Goal: Check status

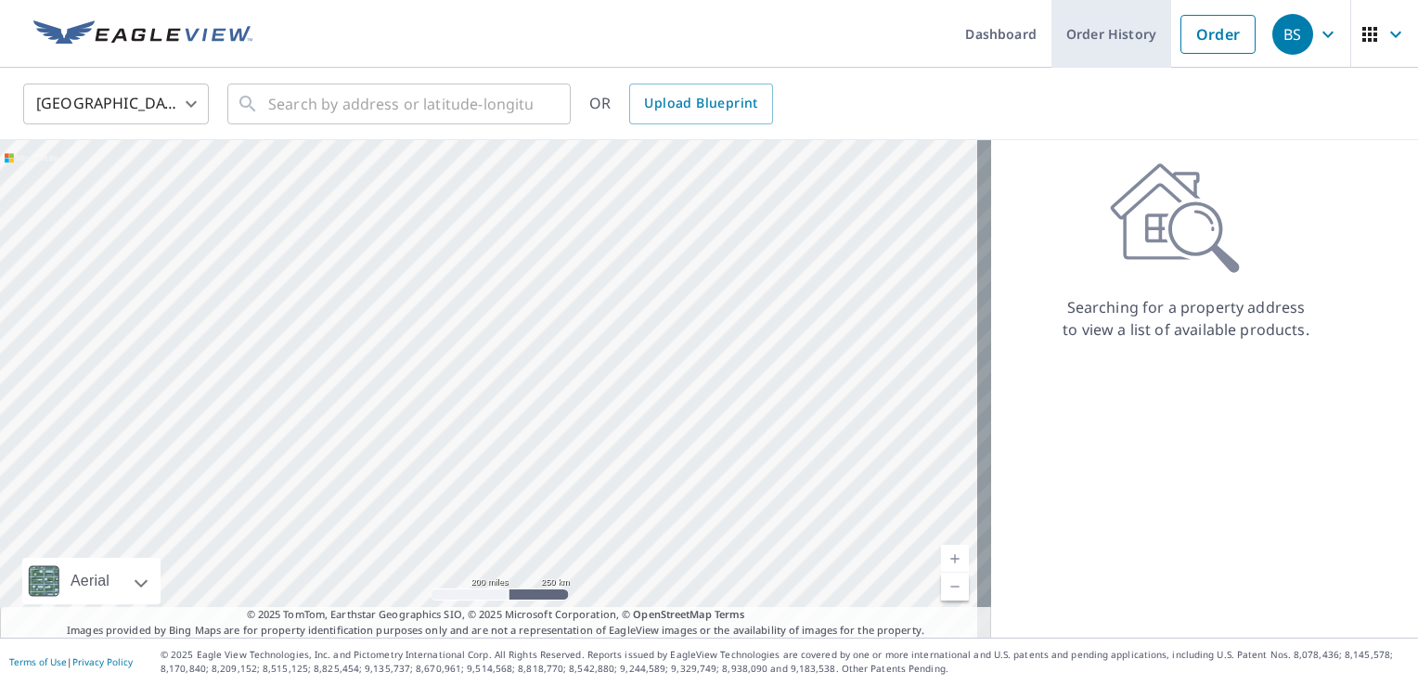
click at [1096, 22] on link "Order History" at bounding box center [1111, 34] width 120 height 68
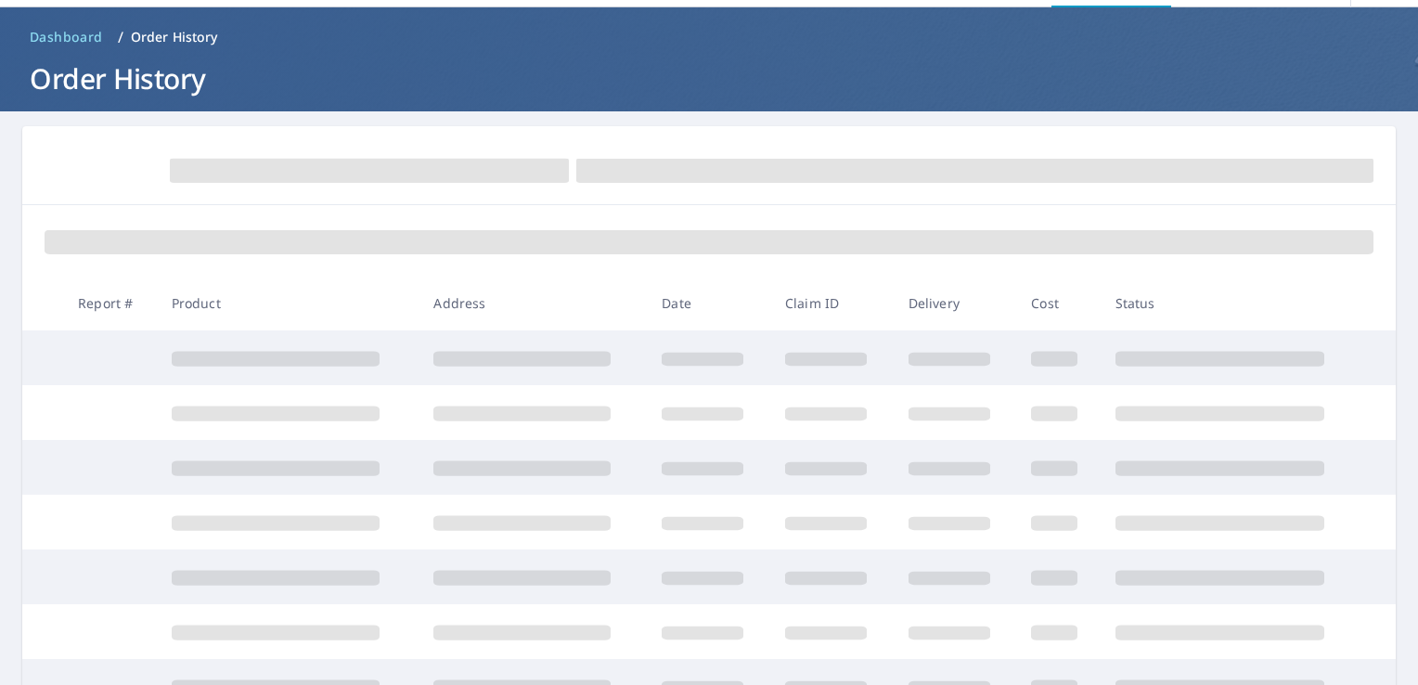
scroll to position [93, 0]
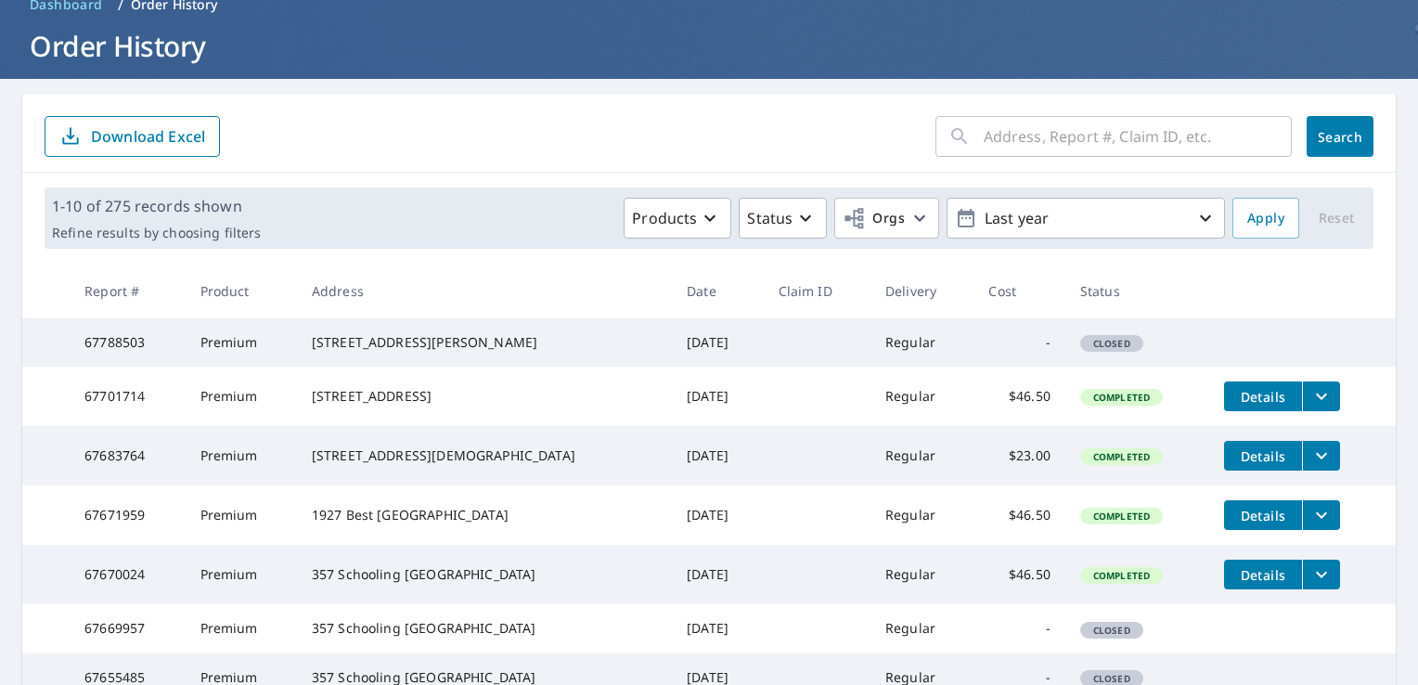
scroll to position [186, 0]
